Goal: Task Accomplishment & Management: Manage account settings

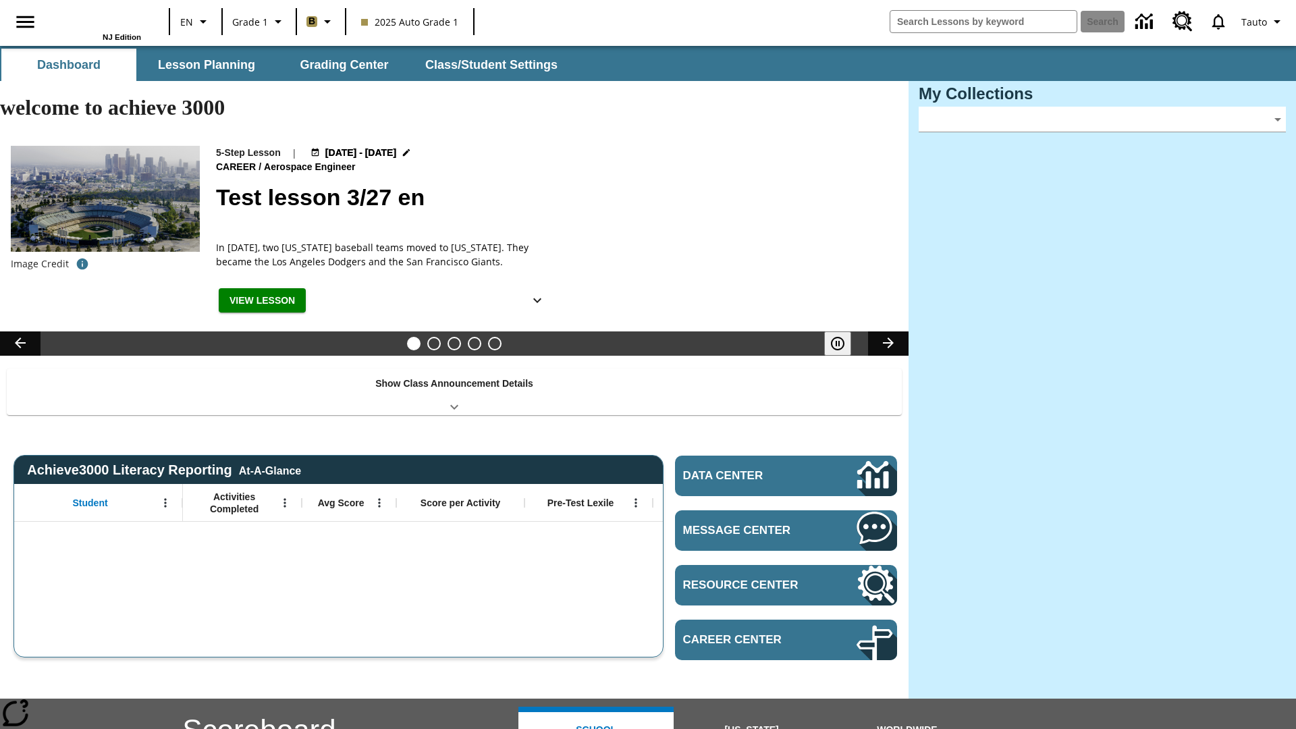
type input "-1"
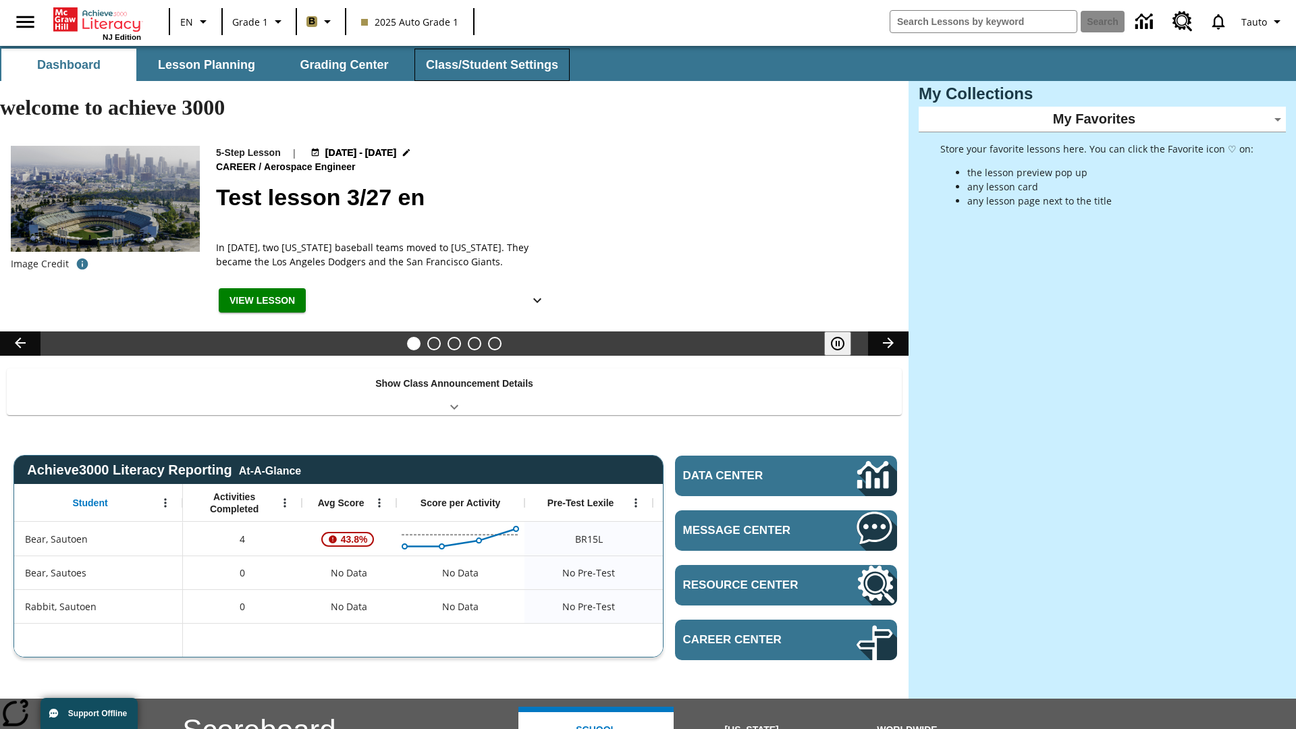
click at [490, 65] on button "Class/Student Settings" at bounding box center [492, 65] width 155 height 32
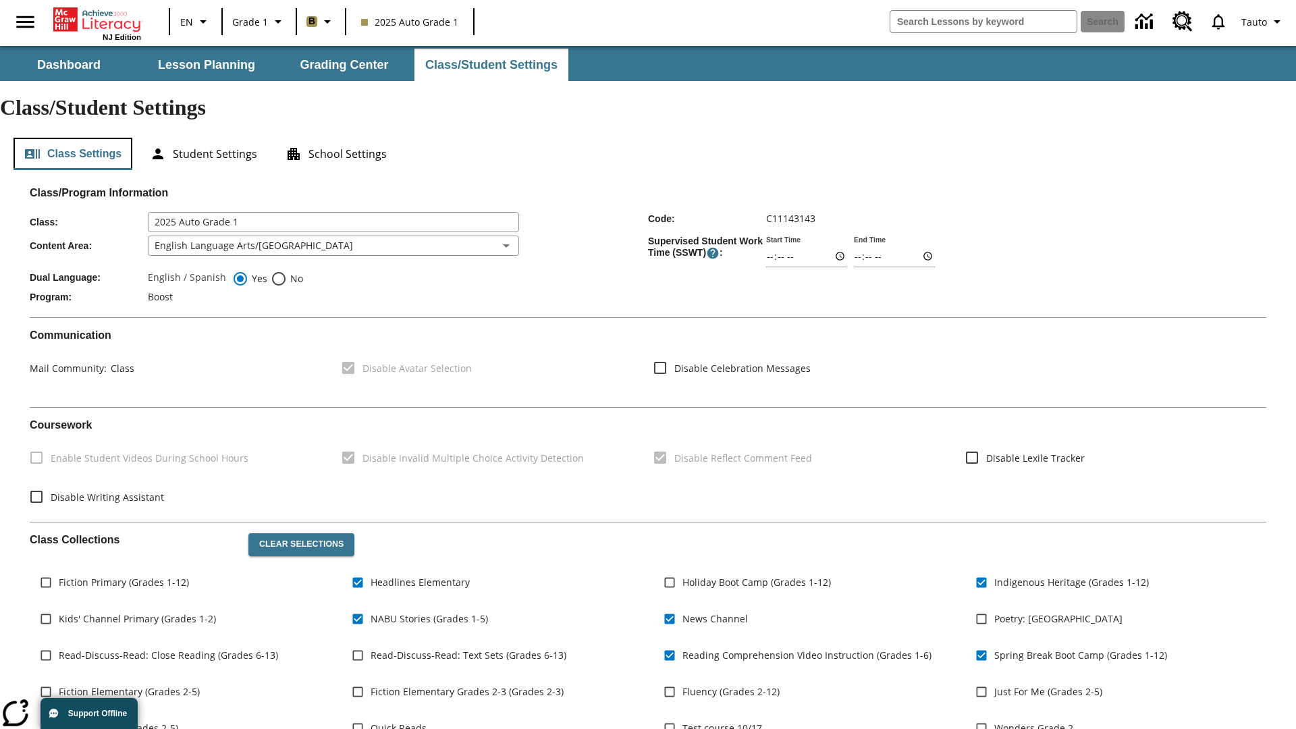
click at [73, 138] on button "Class Settings" at bounding box center [73, 154] width 119 height 32
click at [124, 575] on span "Fiction Primary (Grades 1-12)" at bounding box center [124, 582] width 130 height 14
click at [59, 570] on input "Fiction Primary (Grades 1-12)" at bounding box center [46, 583] width 26 height 26
checkbox input "true"
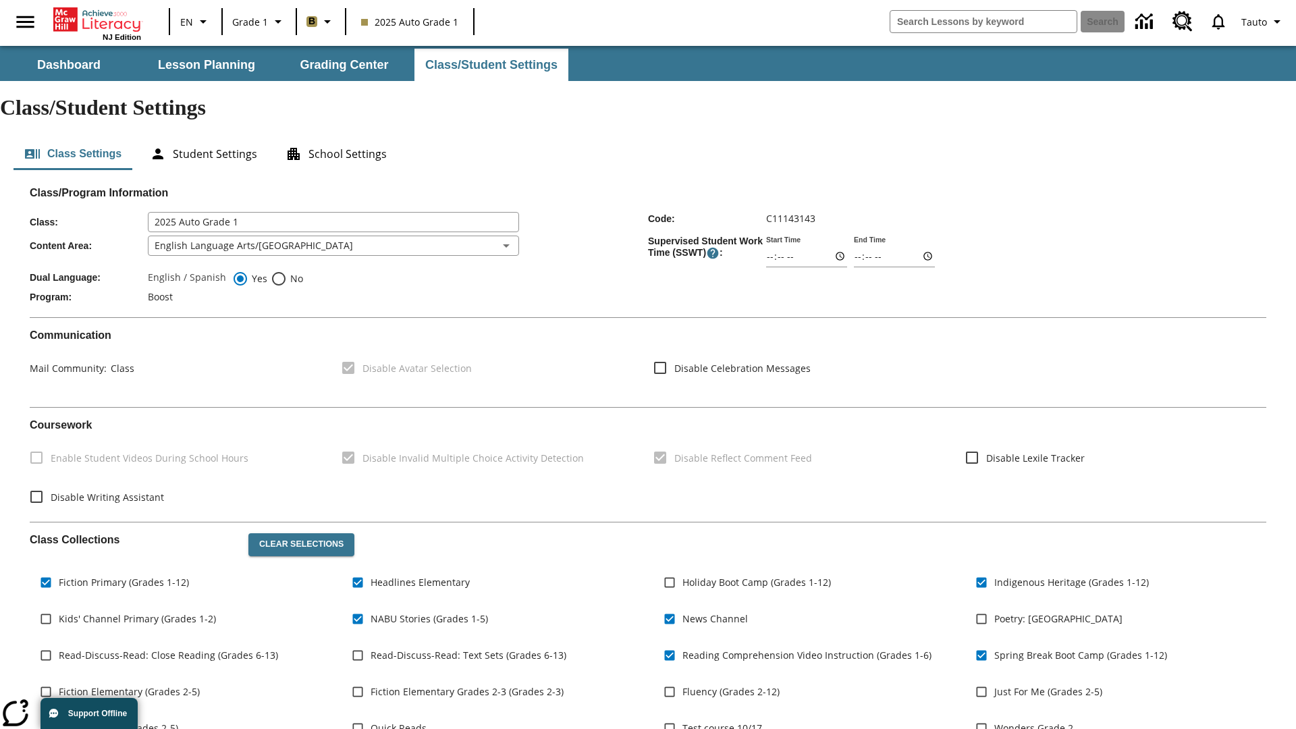
scroll to position [198, 0]
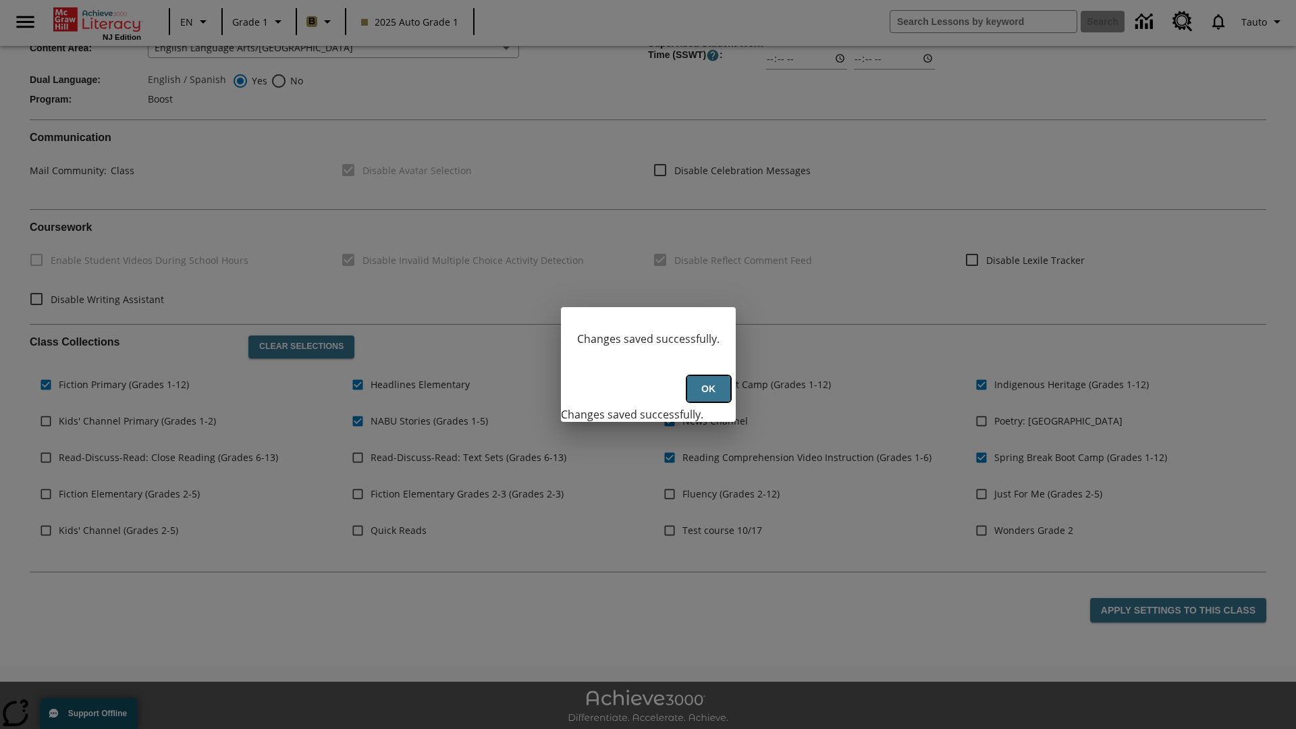
click at [708, 396] on button "Ok" at bounding box center [708, 389] width 43 height 26
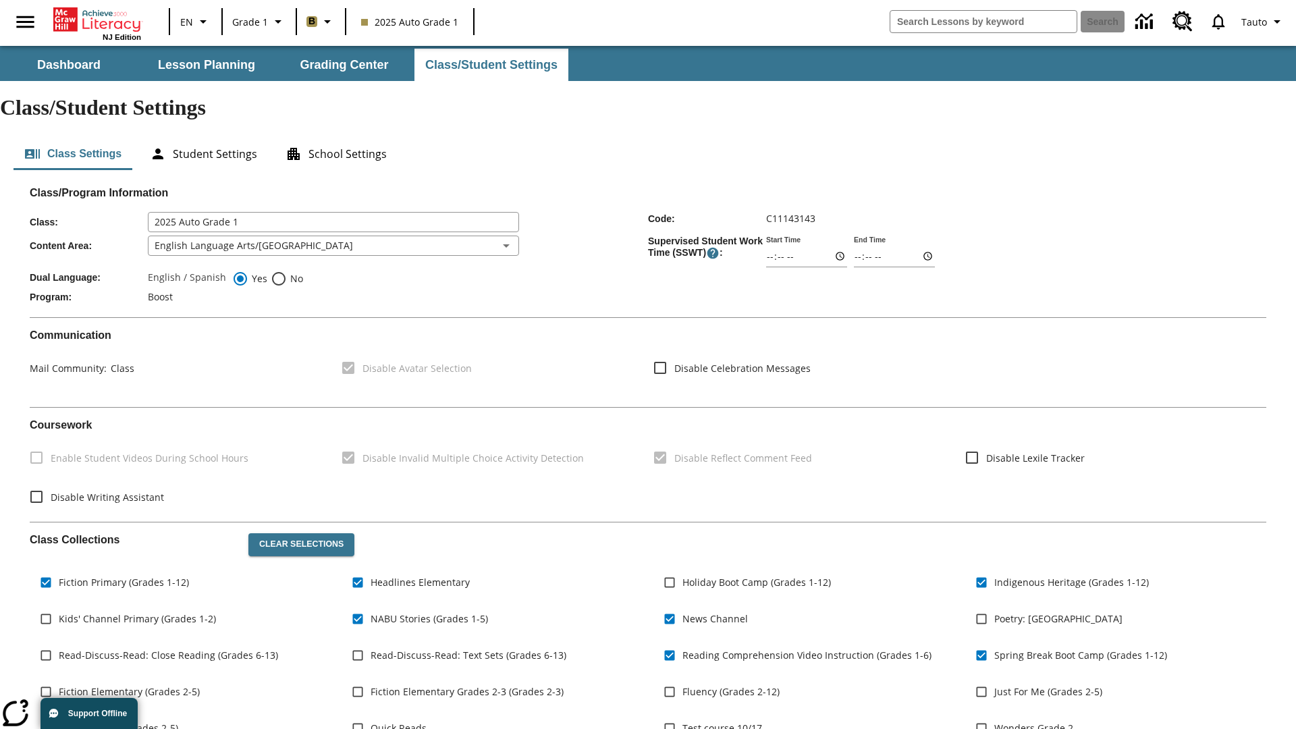
scroll to position [198, 0]
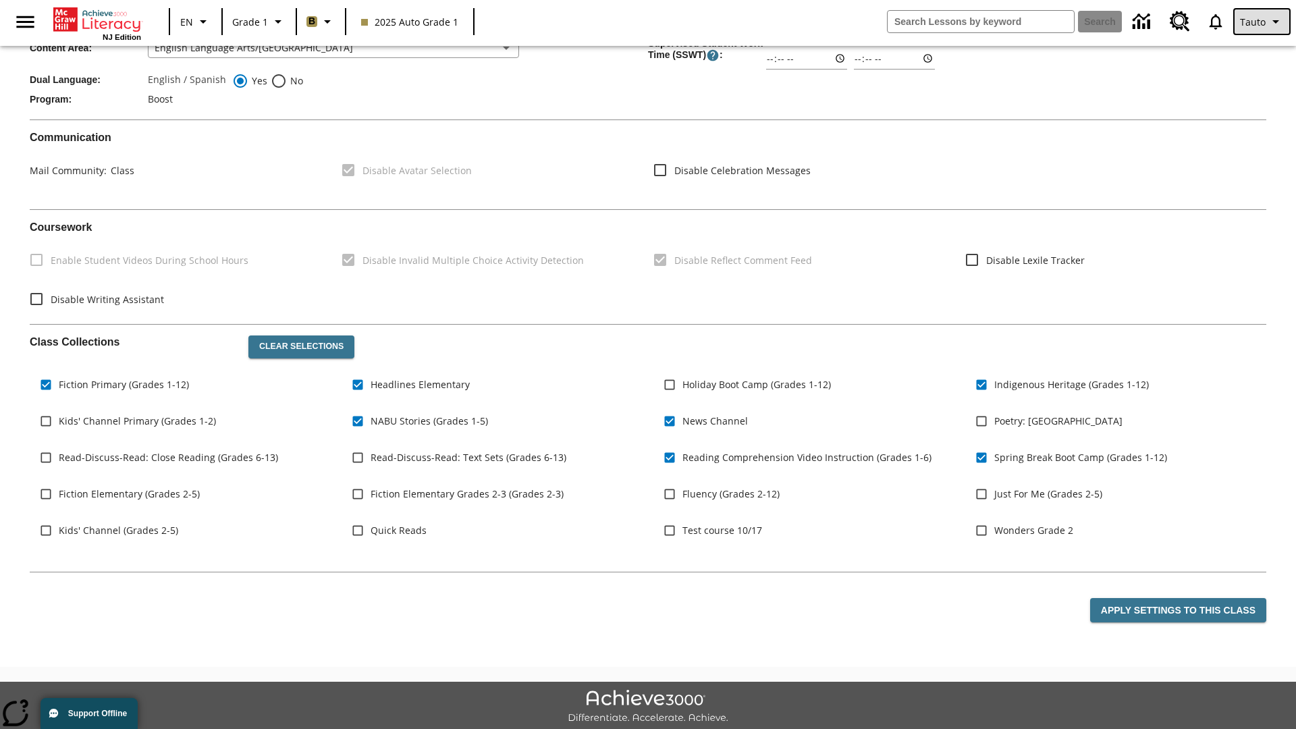
click at [1263, 22] on span "Tauto" at bounding box center [1253, 22] width 26 height 14
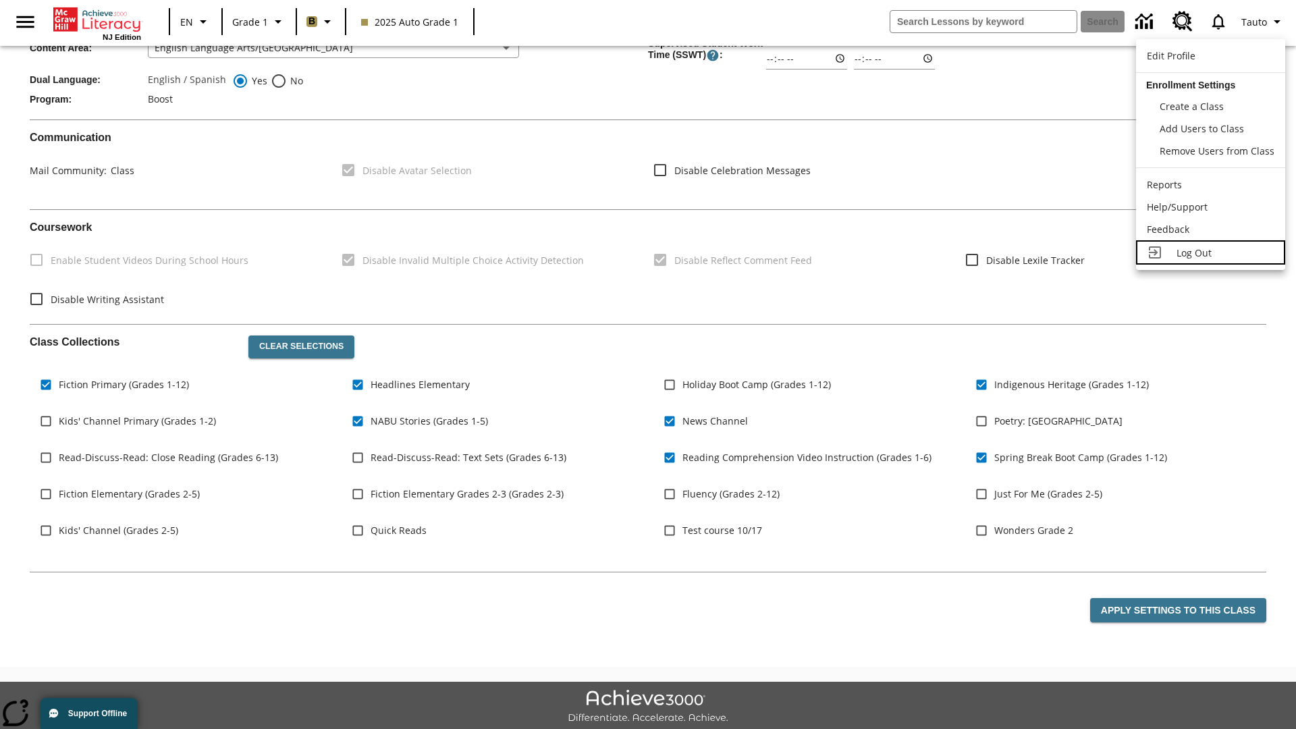
click at [1211, 253] on span "Log Out" at bounding box center [1194, 252] width 35 height 13
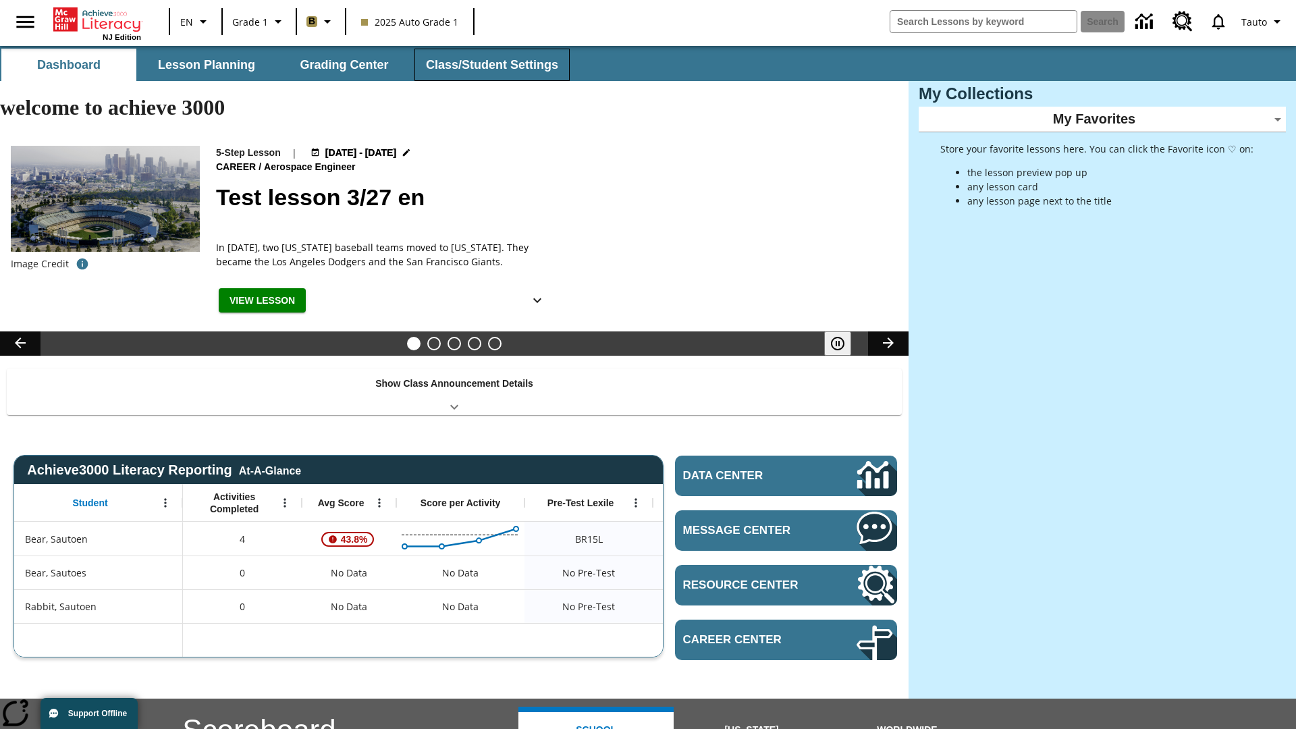
click at [490, 65] on button "Class/Student Settings" at bounding box center [492, 65] width 155 height 32
